Goal: Information Seeking & Learning: Learn about a topic

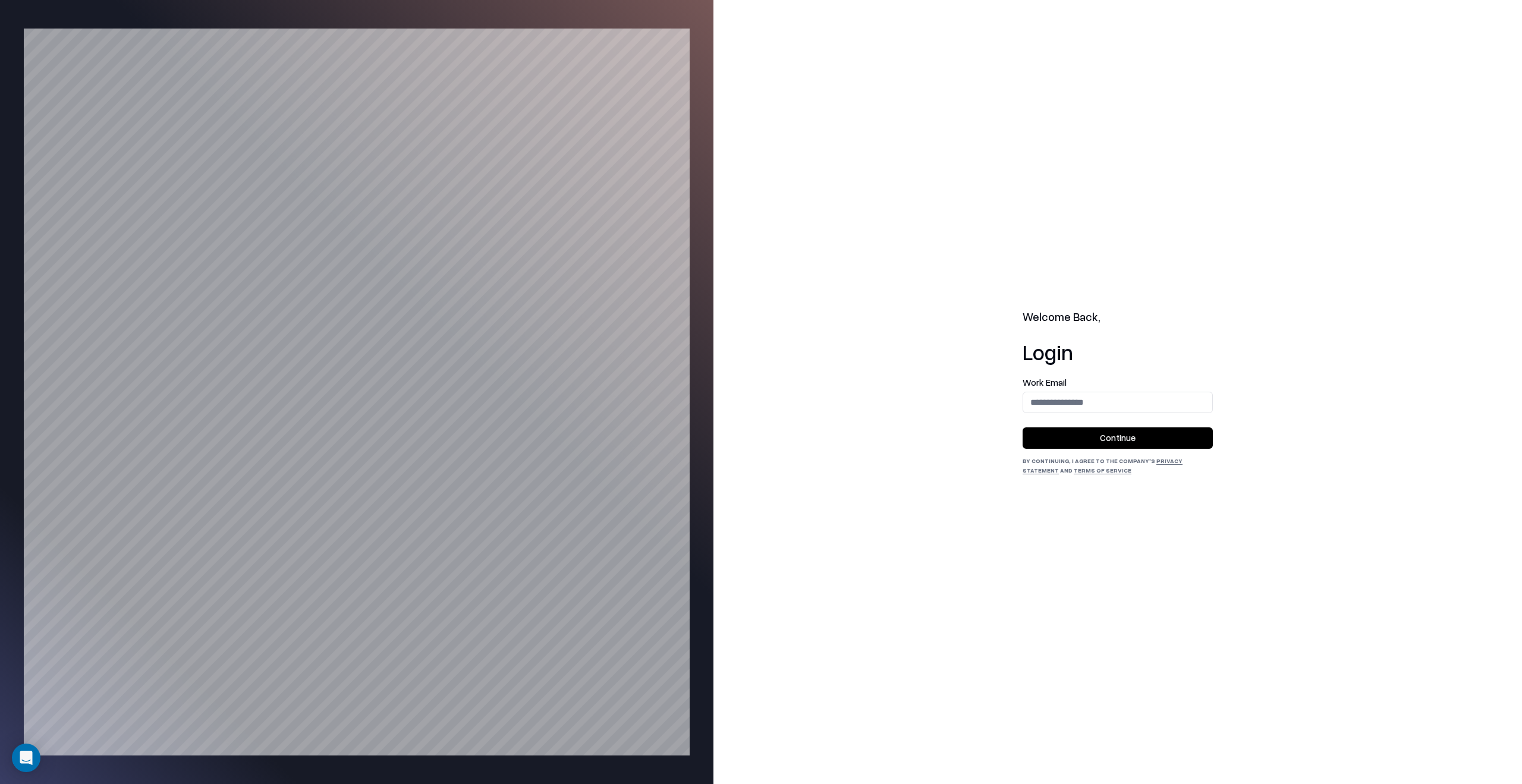
click at [1090, 391] on div "Work Email" at bounding box center [1118, 396] width 190 height 35
click at [1105, 408] on input "email" at bounding box center [1117, 402] width 189 height 22
type input "**********"
click at [1143, 439] on button "Continue" at bounding box center [1118, 437] width 190 height 21
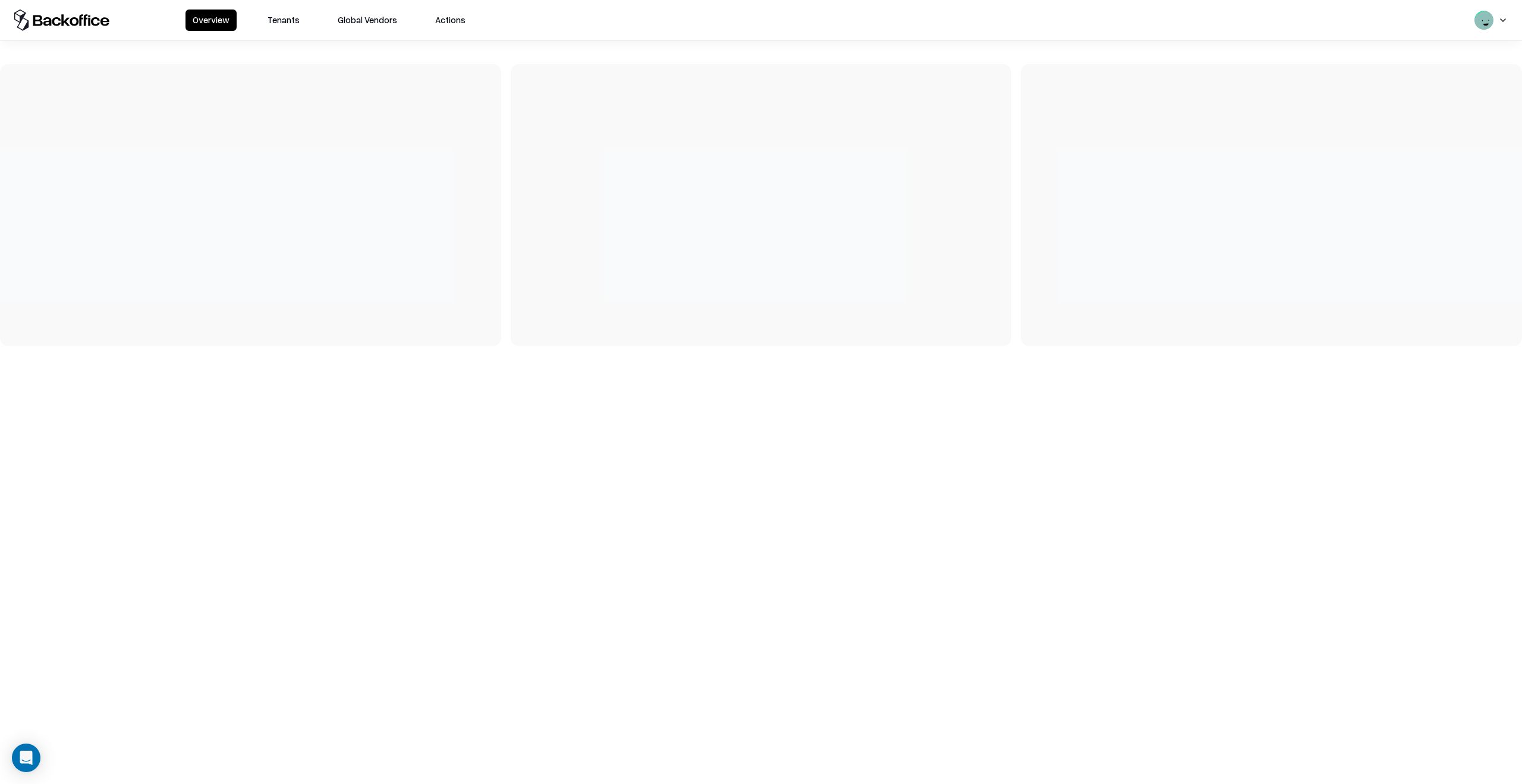
click at [277, 20] on button "Tenants" at bounding box center [283, 20] width 46 height 21
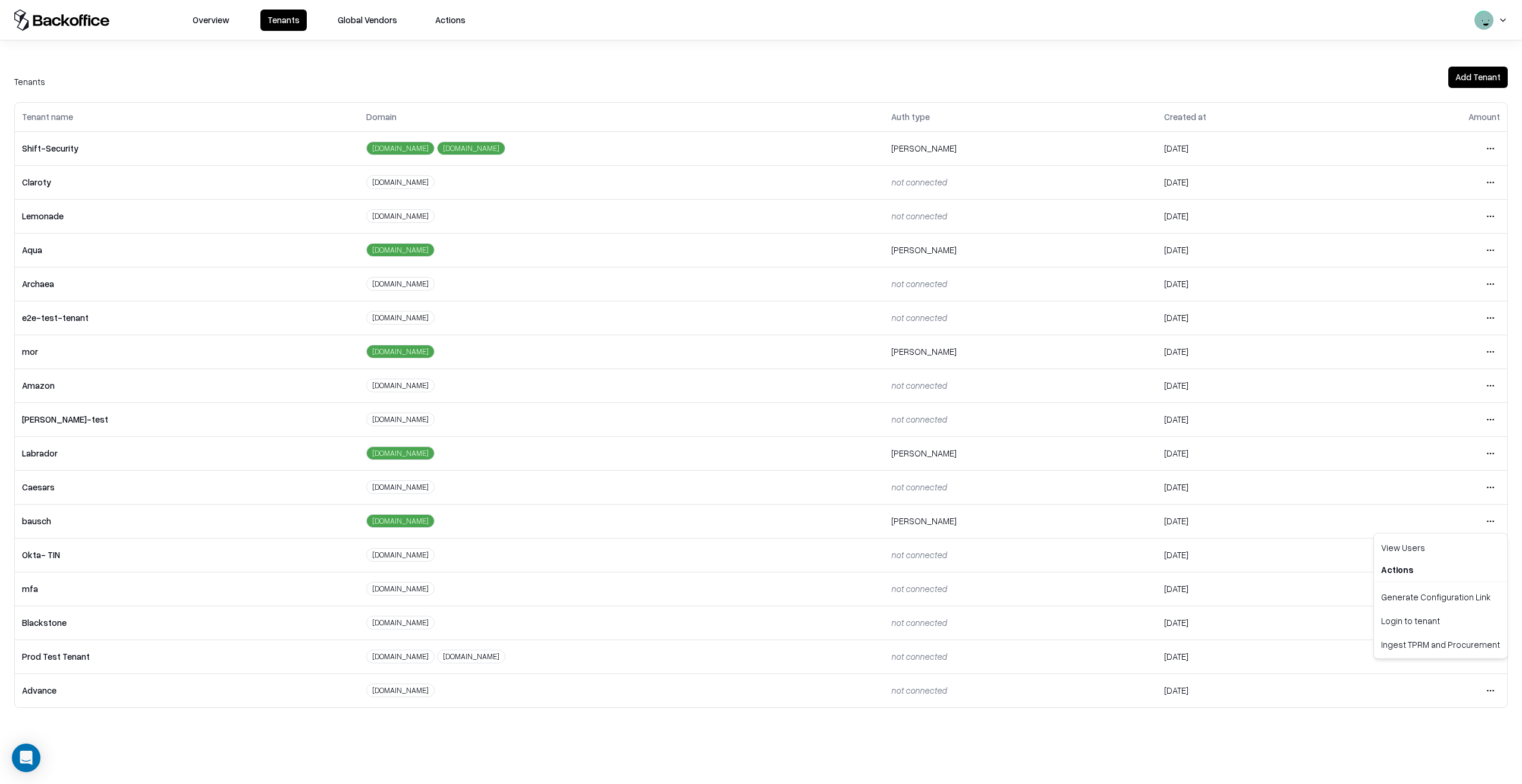
click at [1487, 519] on html "Overview Tenants Global Vendors Actions Tenants Add Tenant Tenant name Domain A…" at bounding box center [761, 392] width 1522 height 784
click at [1416, 623] on div "Login to tenant" at bounding box center [1441, 620] width 129 height 24
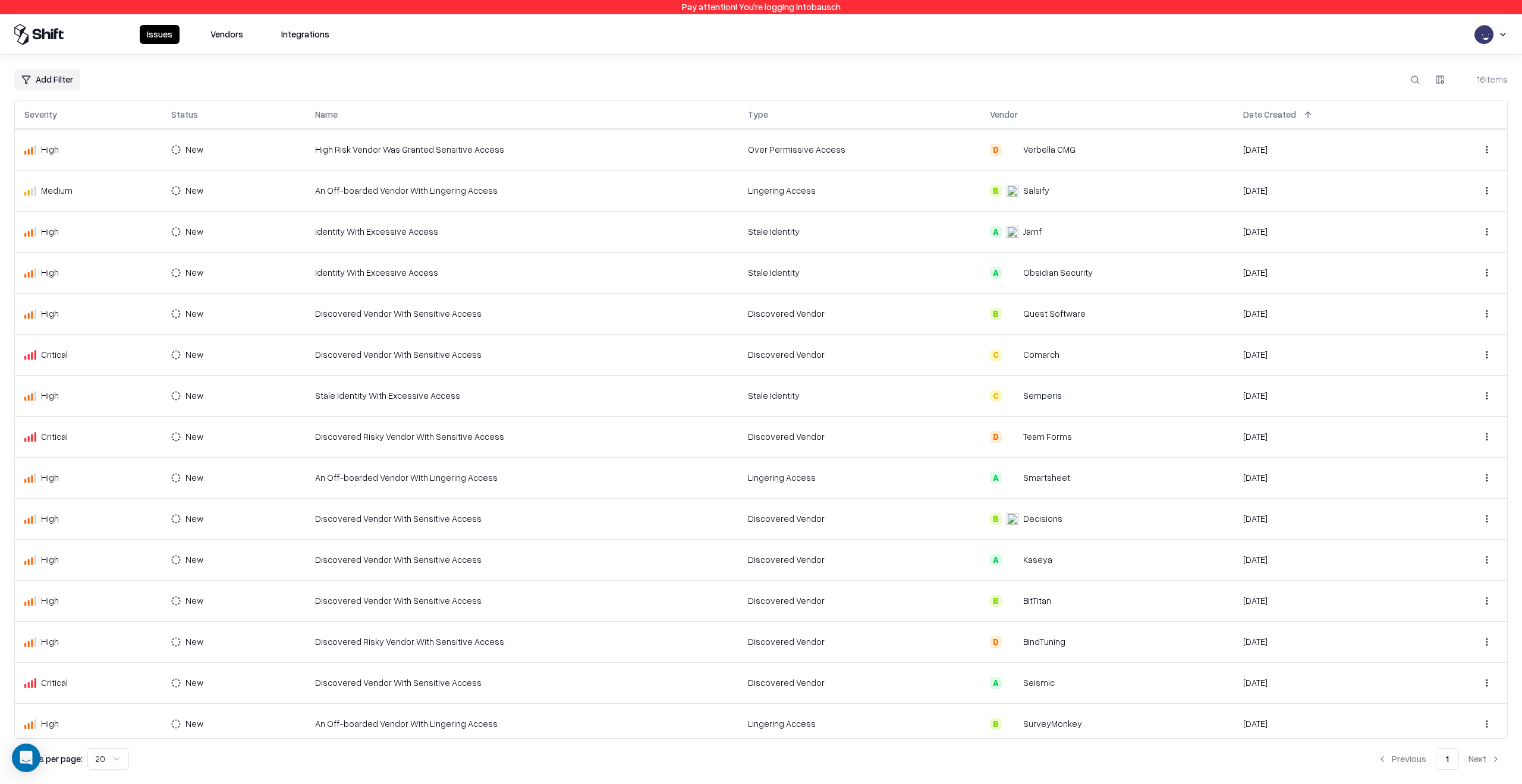
click at [432, 140] on td "High Risk Vendor Was Granted Sensitive Access" at bounding box center [522, 149] width 433 height 41
click at [427, 319] on td "Discovered Vendor With Sensitive Access" at bounding box center [522, 314] width 433 height 41
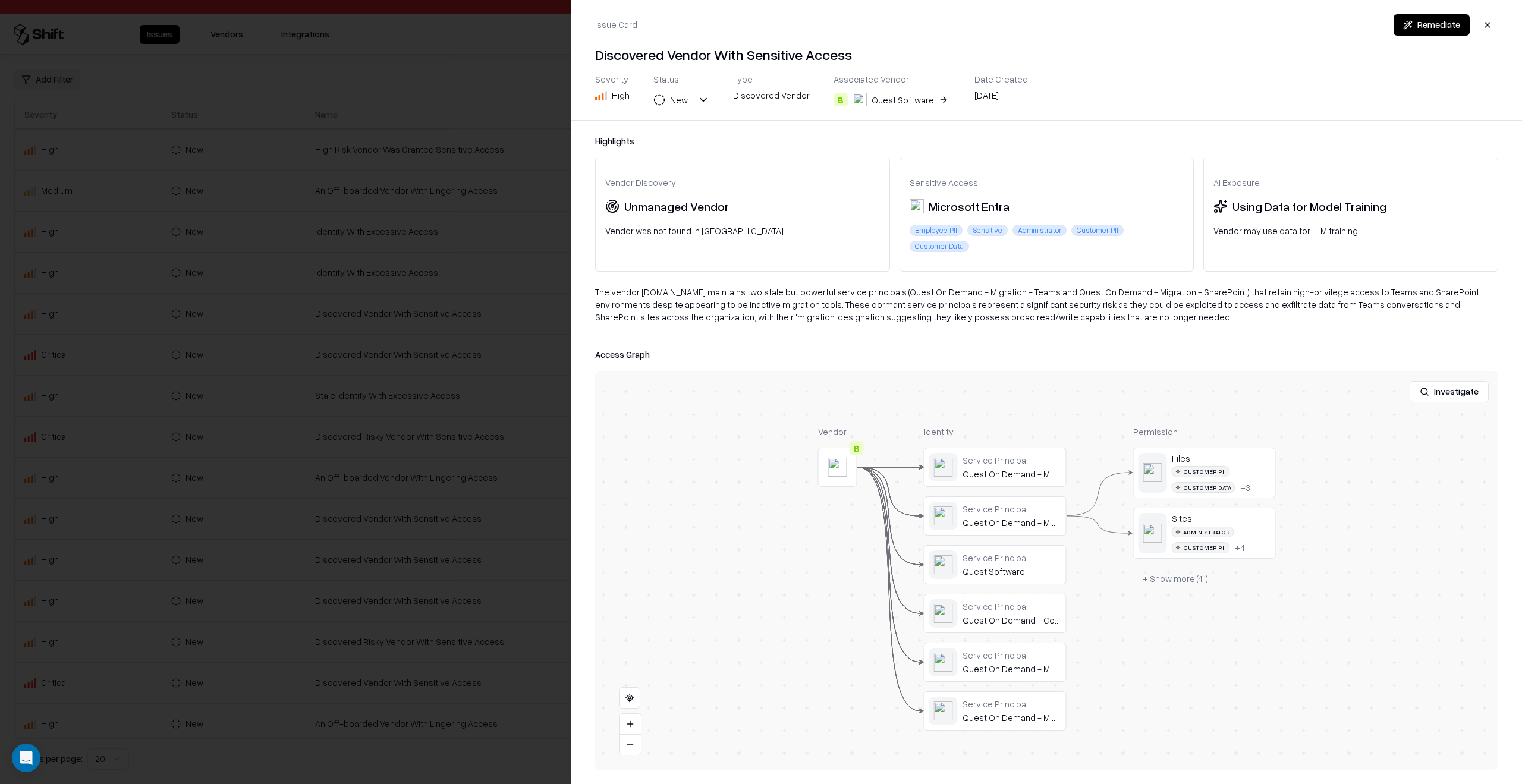
click at [427, 518] on div at bounding box center [761, 392] width 1522 height 784
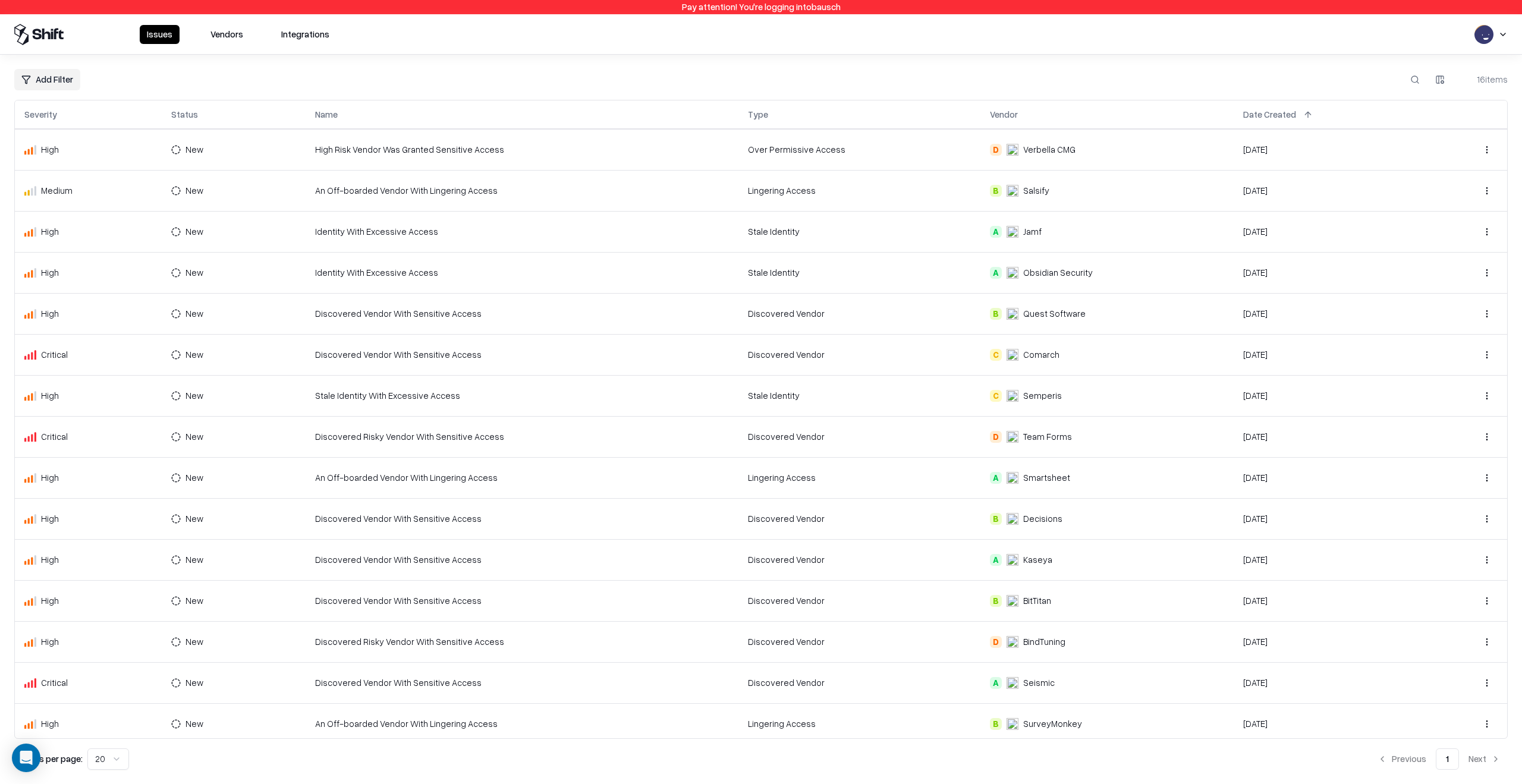
click at [471, 572] on td "Discovered Vendor With Sensitive Access" at bounding box center [522, 559] width 433 height 41
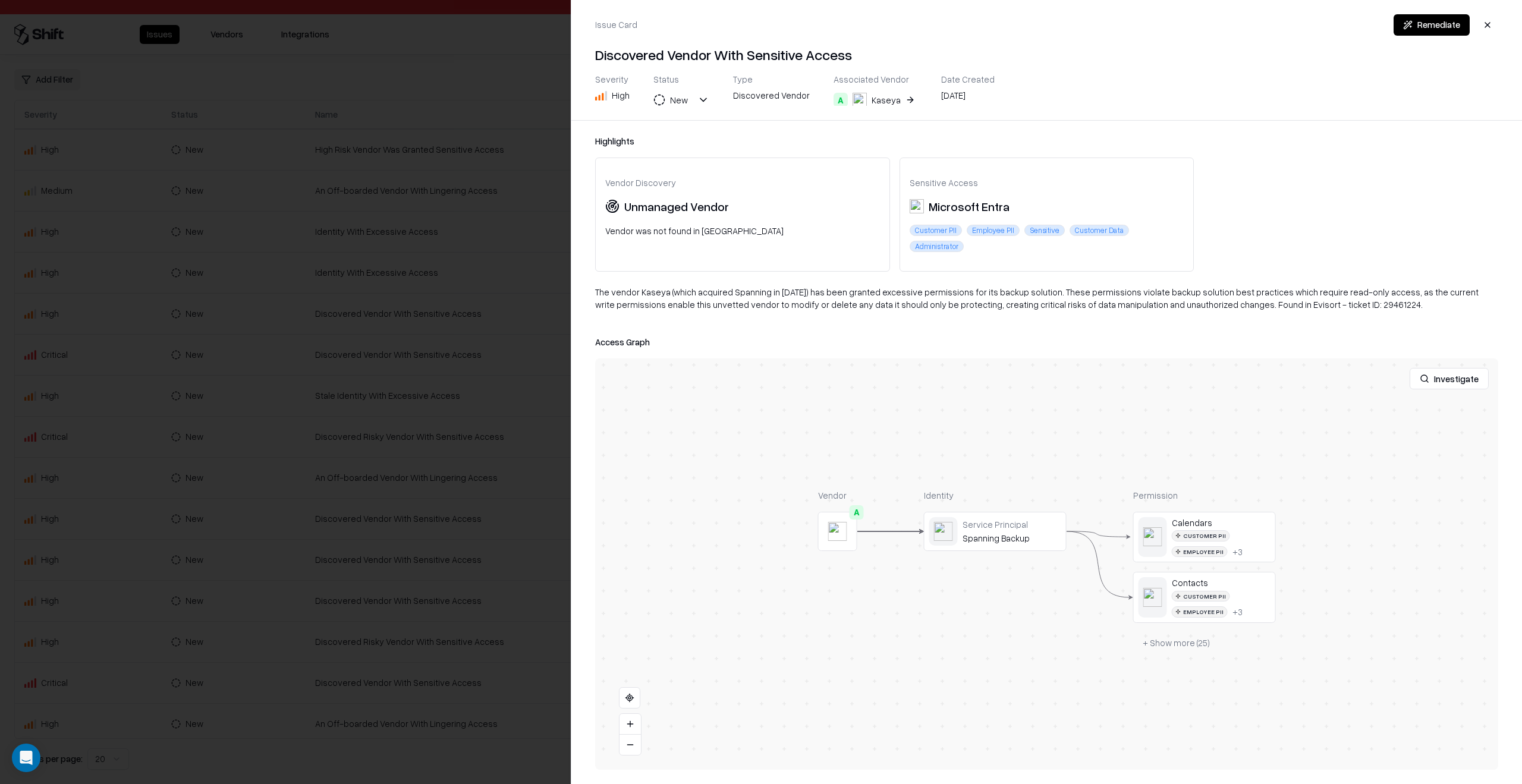
click at [1447, 368] on button "Investigate" at bounding box center [1449, 378] width 79 height 21
click at [883, 108] on div "Issue Card Remediate Discovered Vendor With Sensitive Access Severity High Stat…" at bounding box center [1046, 60] width 951 height 120
click at [882, 104] on div "Kaseya" at bounding box center [886, 99] width 29 height 12
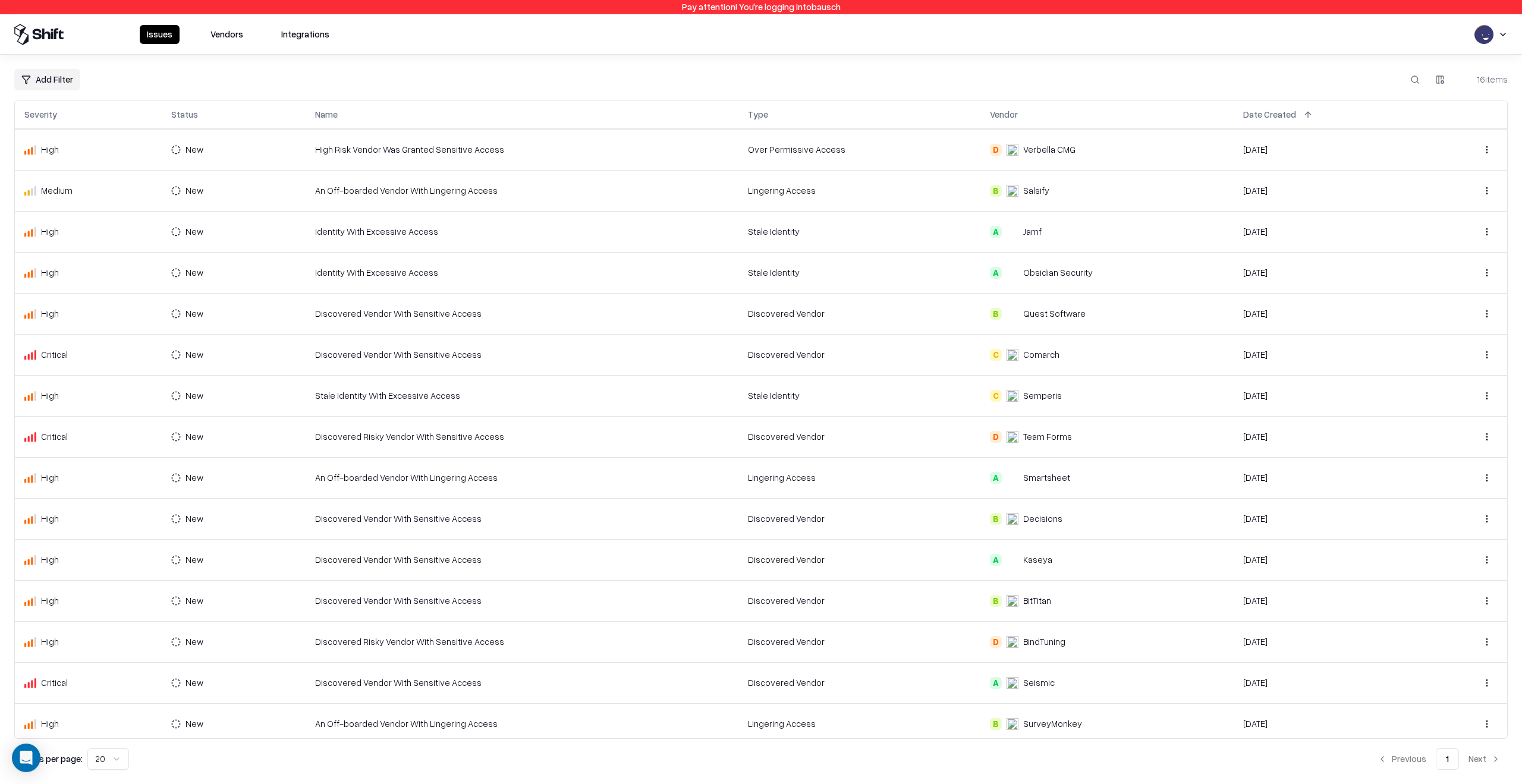
scroll to position [47, 0]
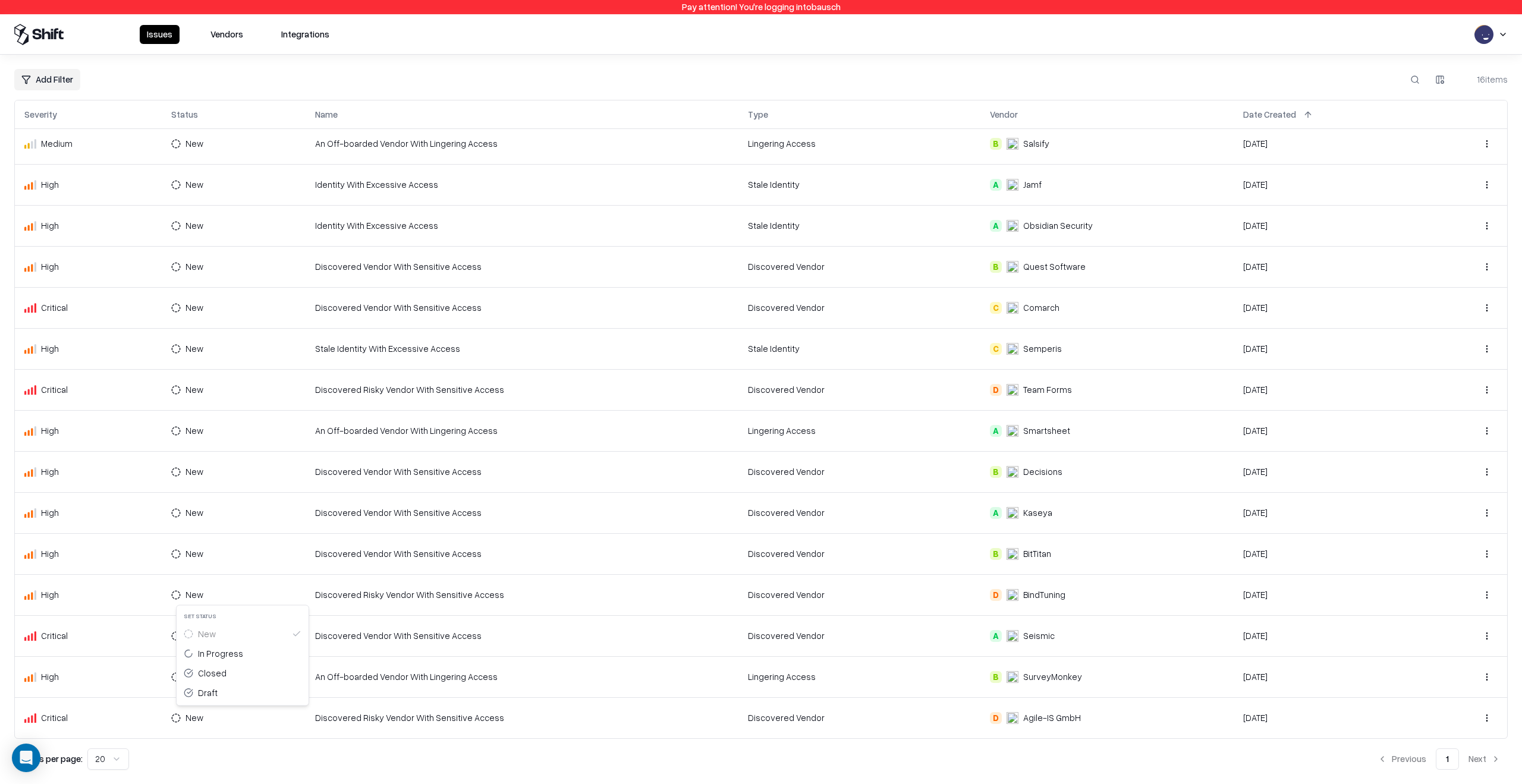
click at [211, 717] on html "Pay attention! You're logging into bausch Issues Vendors Integrations Add Filte…" at bounding box center [761, 392] width 1522 height 784
click at [220, 653] on div "In Progress" at bounding box center [221, 653] width 45 height 12
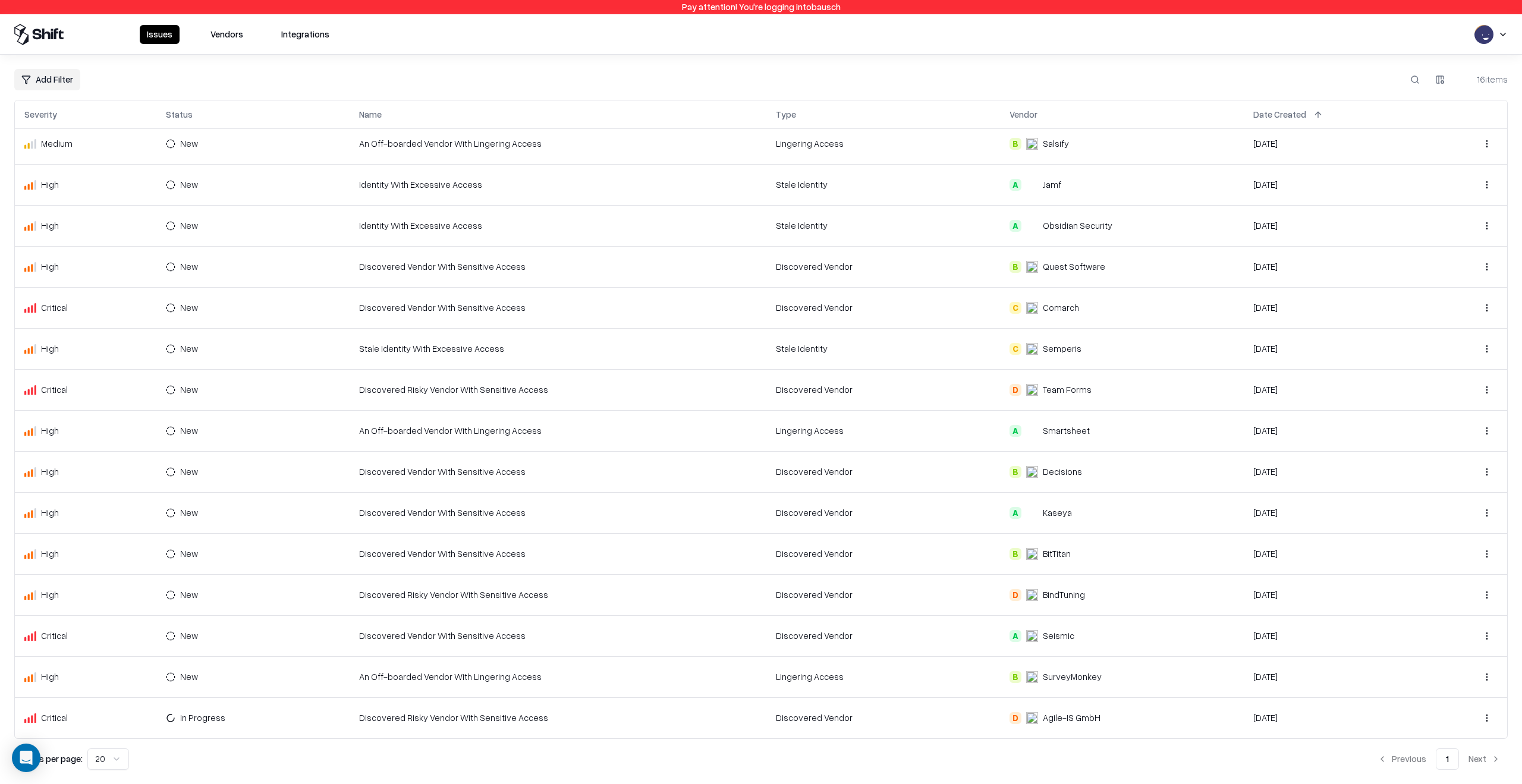
click at [205, 722] on html "Pay attention! You're logging into bausch Issues Vendors Integrations Add Filte…" at bounding box center [761, 392] width 1522 height 784
click at [211, 638] on div "New" at bounding box center [238, 633] width 127 height 20
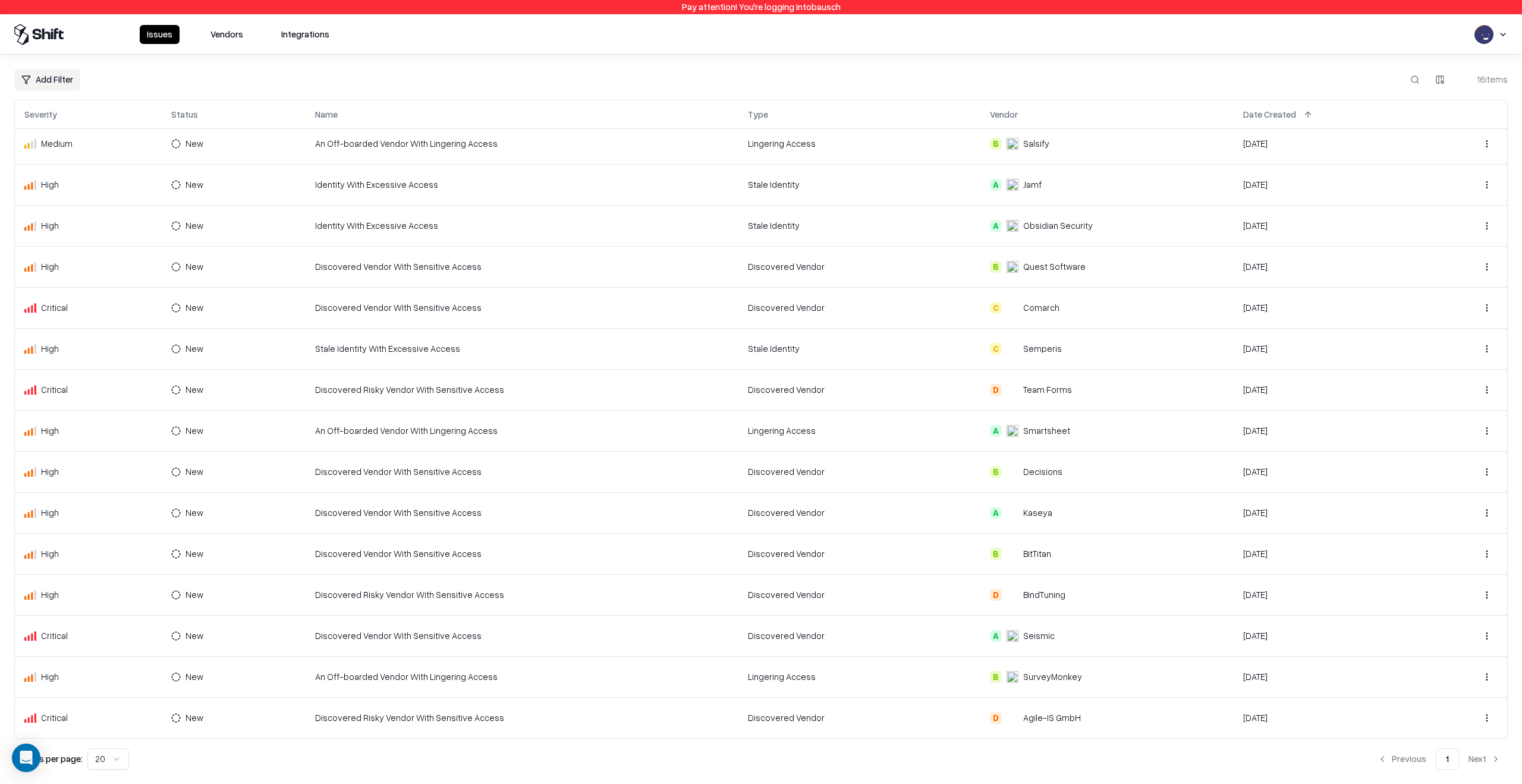
scroll to position [0, 0]
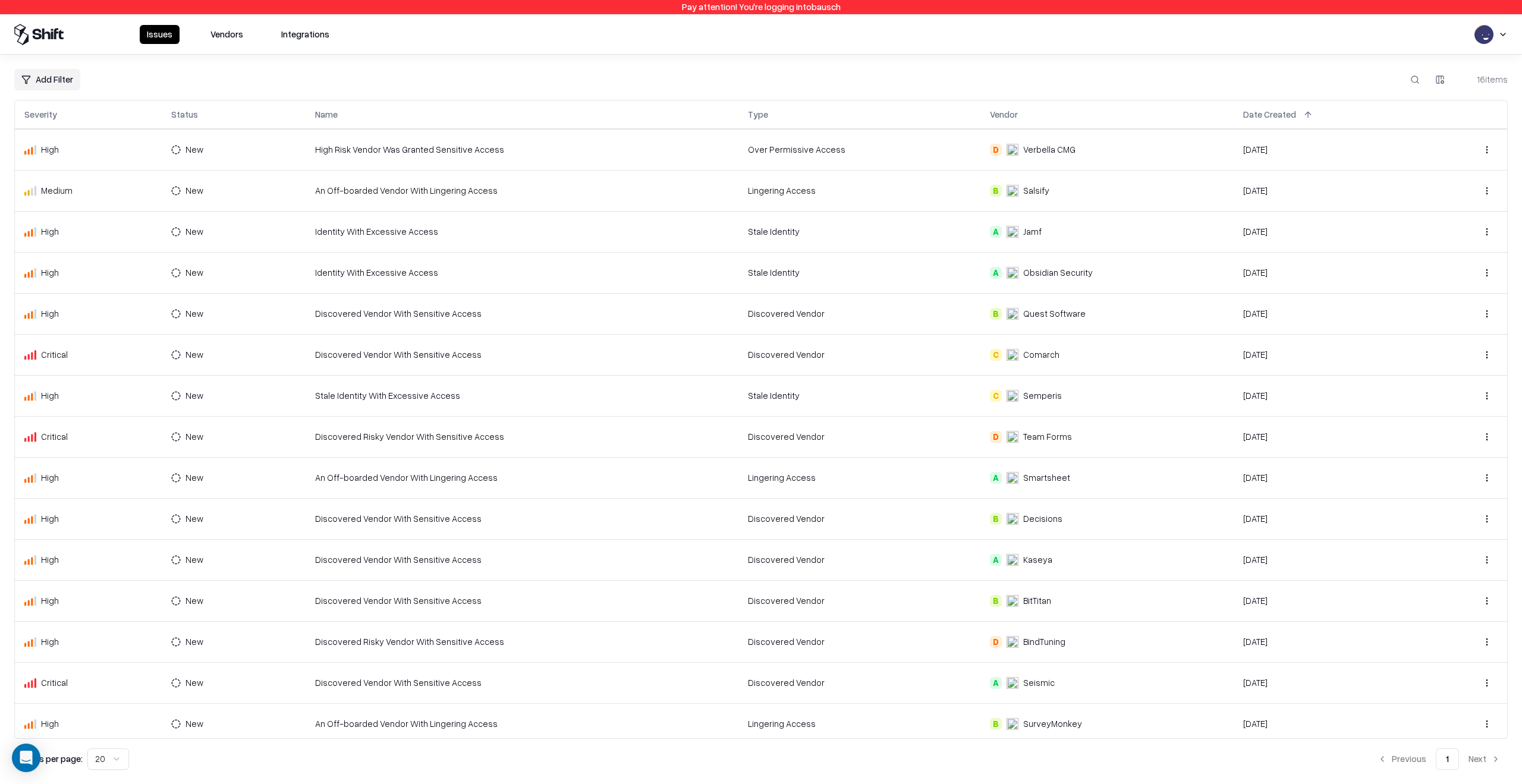
click at [212, 39] on button "Vendors" at bounding box center [227, 34] width 47 height 19
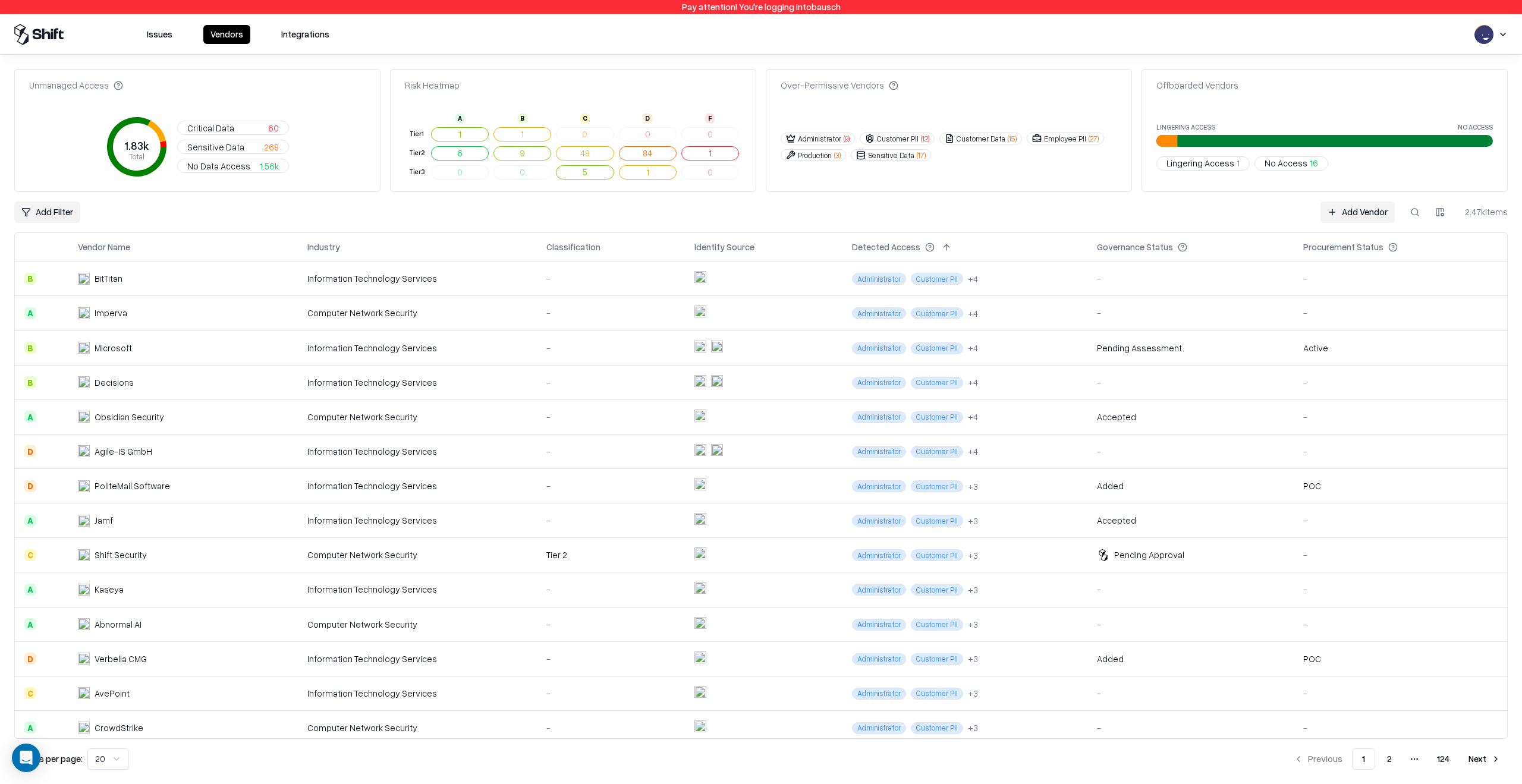
click at [175, 47] on div "Issues Vendors Integrations" at bounding box center [761, 34] width 1522 height 40
click at [163, 44] on div "Issues Vendors Integrations" at bounding box center [176, 34] width 322 height 21
click at [160, 37] on button "Issues" at bounding box center [160, 34] width 40 height 19
